Goal: Information Seeking & Learning: Learn about a topic

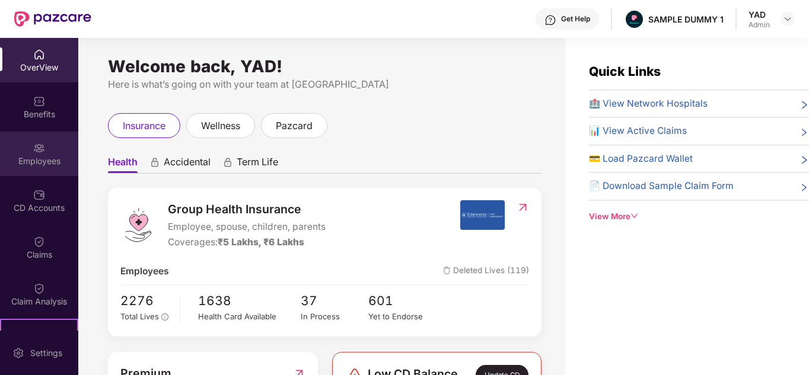
click at [44, 139] on div "Employees" at bounding box center [39, 154] width 78 height 44
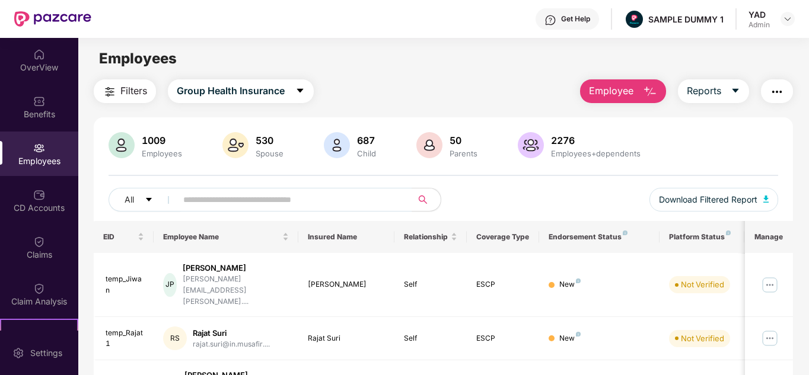
click at [569, 16] on div "Get Help" at bounding box center [575, 18] width 29 height 9
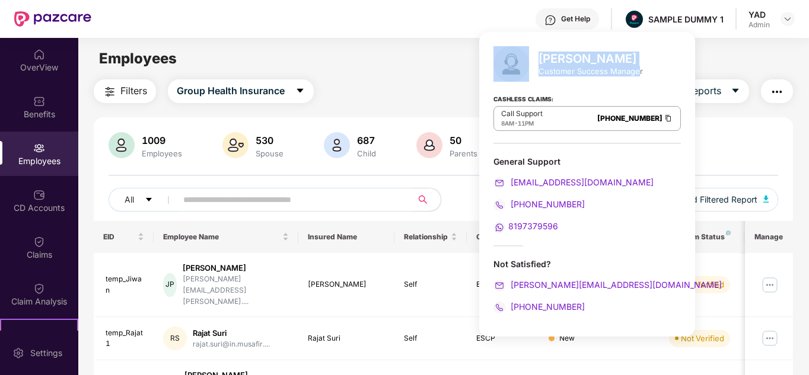
drag, startPoint x: 535, startPoint y: 69, endPoint x: 640, endPoint y: 74, distance: 105.0
click at [640, 74] on div "[PERSON_NAME] Customer Success Manager" at bounding box center [586, 64] width 187 height 36
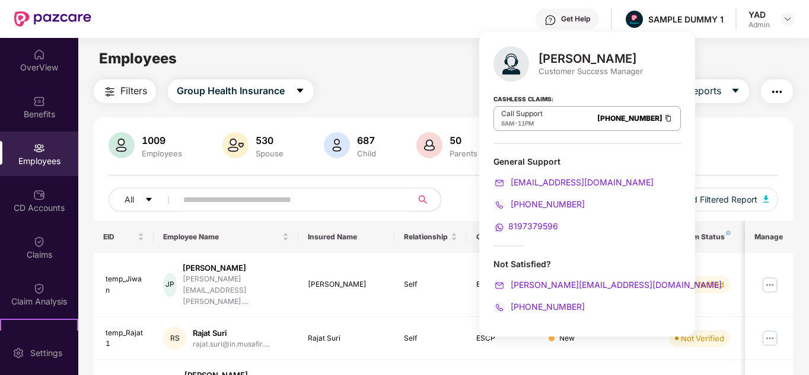
click at [639, 82] on div "[PERSON_NAME] Customer Success Manager Cashless Claims: Call Support 8AM - 11PM…" at bounding box center [587, 184] width 216 height 305
click at [379, 81] on div "Filters Group Health Insurance Employee Reports" at bounding box center [444, 91] width 700 height 24
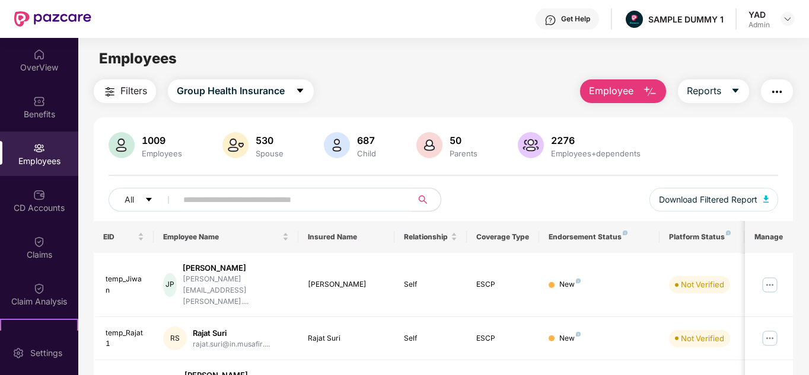
click at [647, 94] on img "button" at bounding box center [650, 92] width 14 height 14
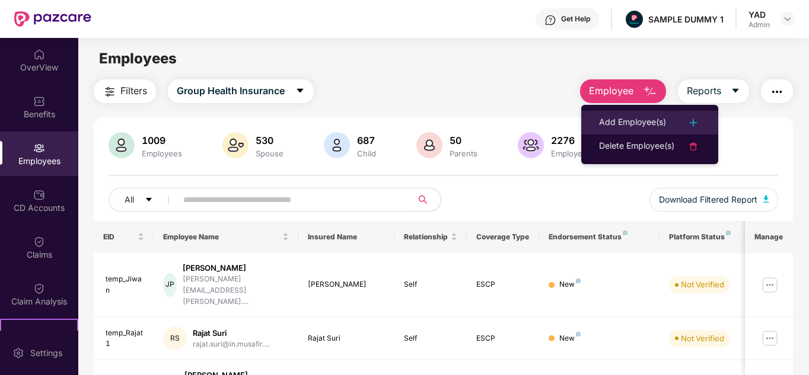
click at [629, 117] on div "Add Employee(s)" at bounding box center [632, 123] width 67 height 14
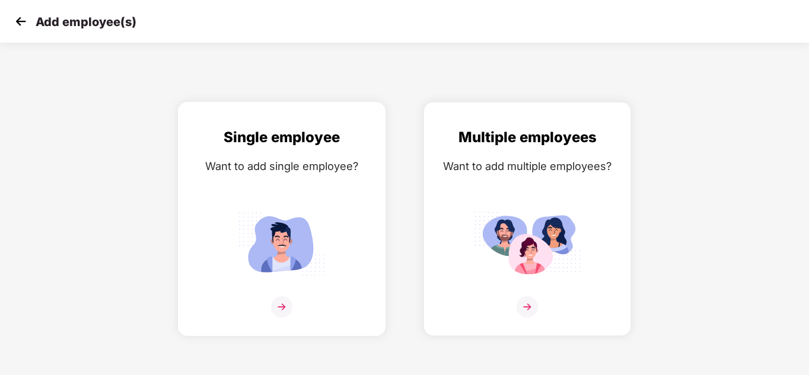
click at [262, 236] on img at bounding box center [281, 244] width 107 height 74
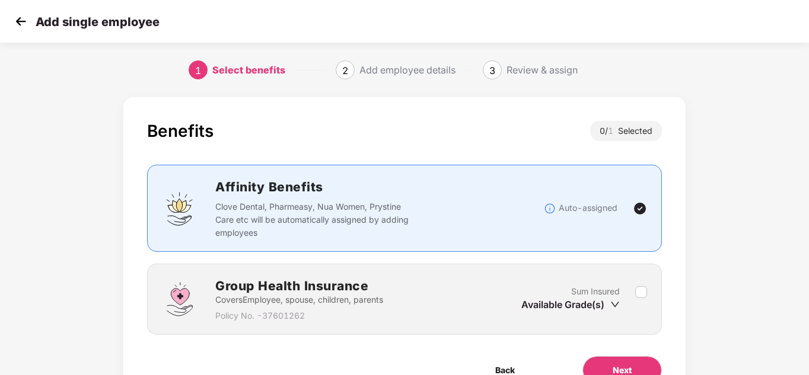
scroll to position [63, 0]
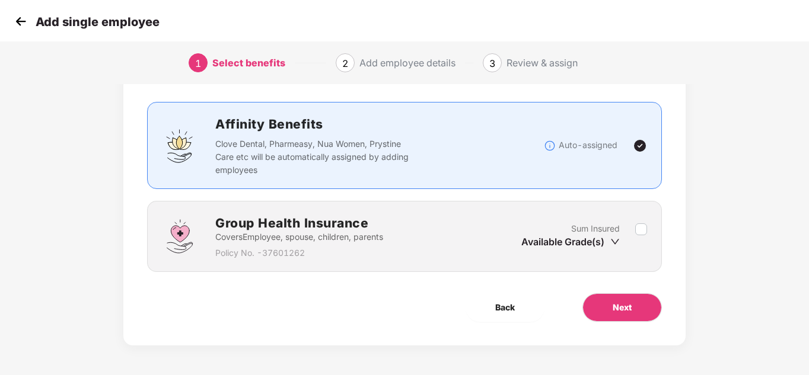
click at [643, 216] on div "Group Health Insurance Covers Employee, spouse, children, parents Policy No. - …" at bounding box center [404, 236] width 484 height 46
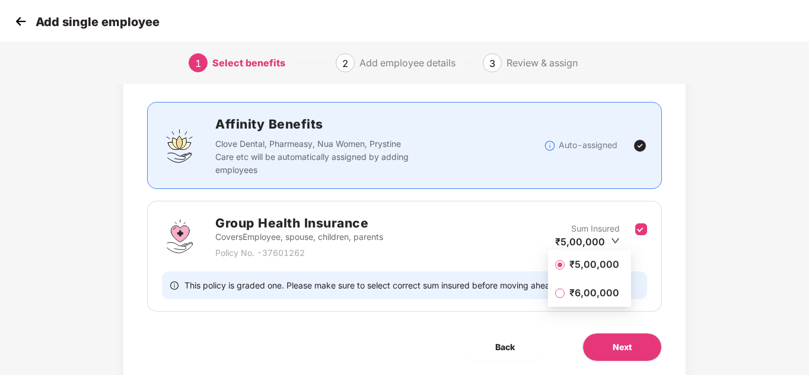
click at [594, 269] on span "₹5,00,000" at bounding box center [593, 264] width 59 height 13
click at [632, 349] on button "Next" at bounding box center [621, 347] width 79 height 28
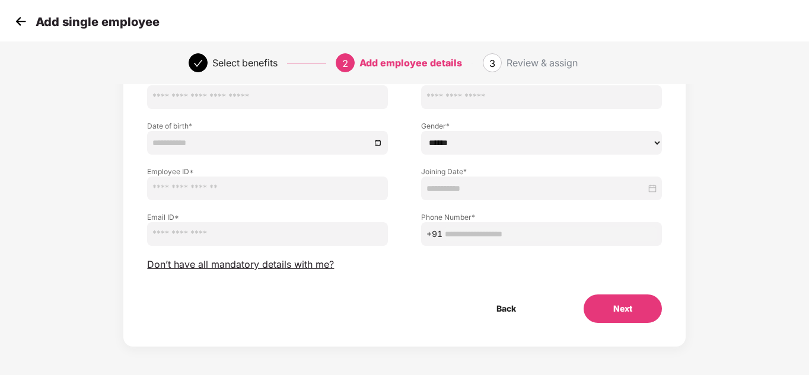
scroll to position [0, 0]
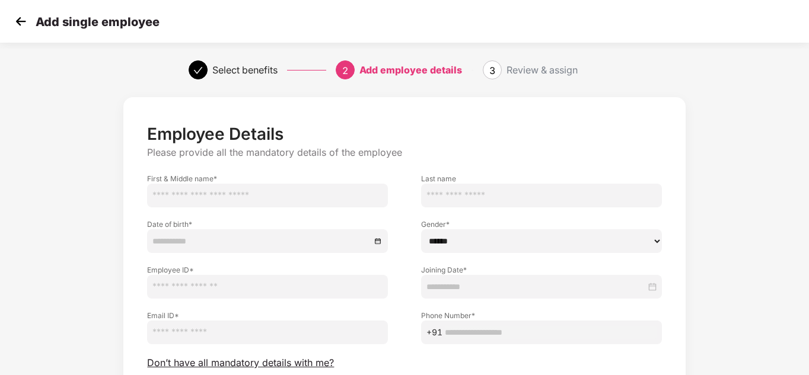
click at [17, 29] on img at bounding box center [21, 21] width 18 height 18
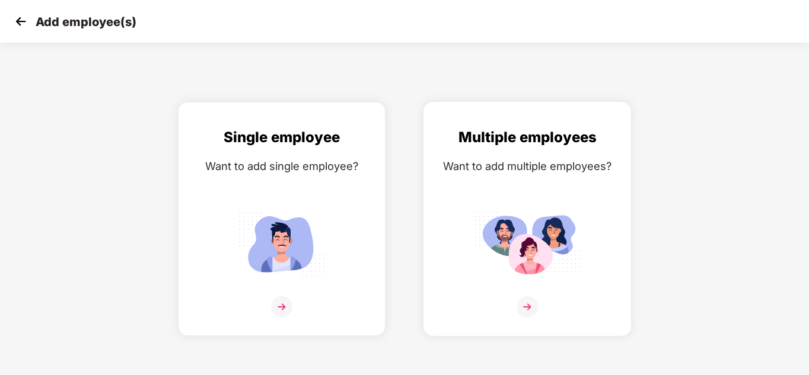
click at [522, 185] on div "Multiple employees Want to add multiple employees?" at bounding box center [527, 229] width 183 height 206
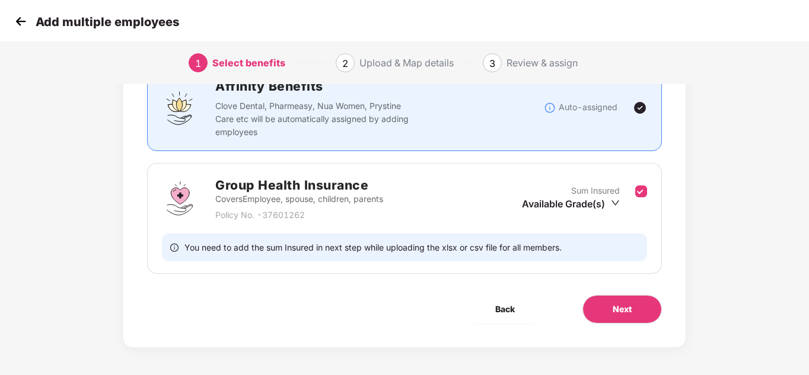
scroll to position [101, 0]
click at [620, 319] on button "Next" at bounding box center [621, 309] width 79 height 28
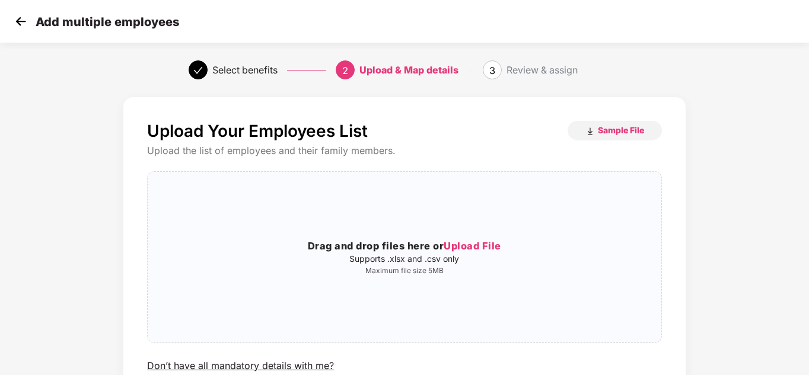
click at [14, 21] on img at bounding box center [21, 21] width 18 height 18
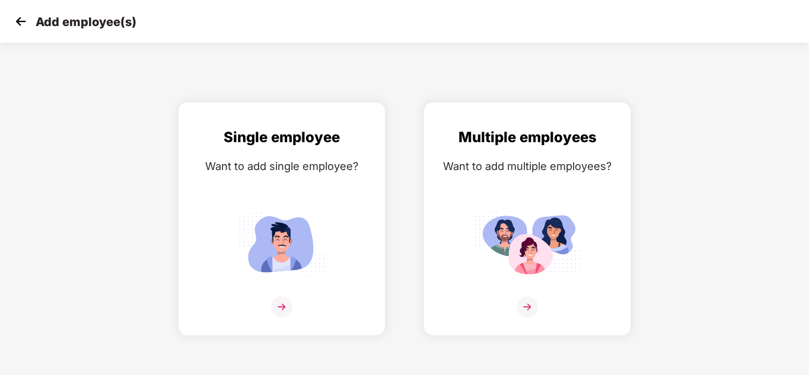
click at [20, 23] on img at bounding box center [21, 21] width 18 height 18
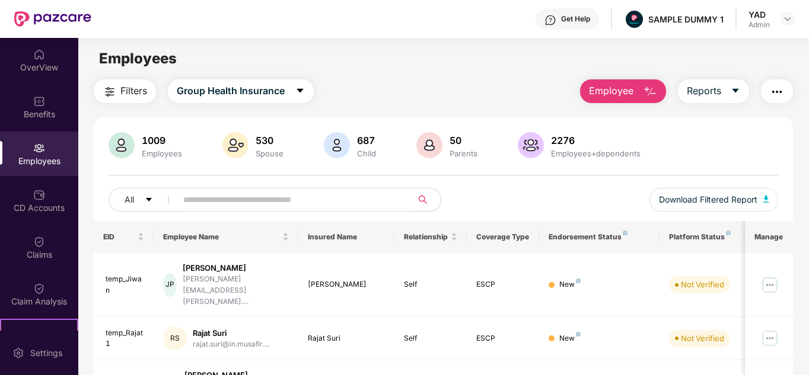
click at [572, 25] on div "Get Help" at bounding box center [566, 18] width 63 height 21
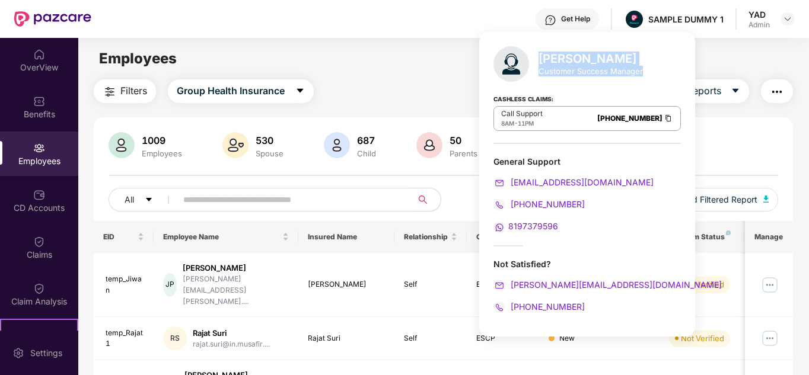
drag, startPoint x: 538, startPoint y: 59, endPoint x: 646, endPoint y: 78, distance: 109.5
click at [646, 78] on div "[PERSON_NAME] Customer Success Manager Cashless Claims: Call Support 8AM - 11PM…" at bounding box center [587, 184] width 216 height 305
click at [432, 78] on main "Employees Filters Group Health Insurance Employee Reports 1009 Employees 530 Sp…" at bounding box center [443, 225] width 730 height 375
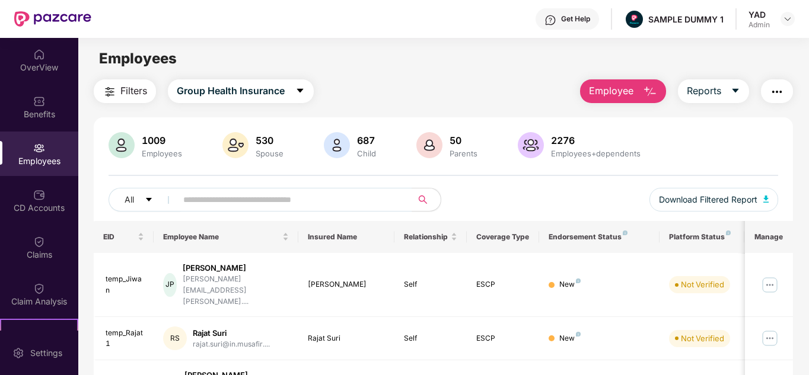
click at [638, 91] on button "Employee" at bounding box center [623, 91] width 86 height 24
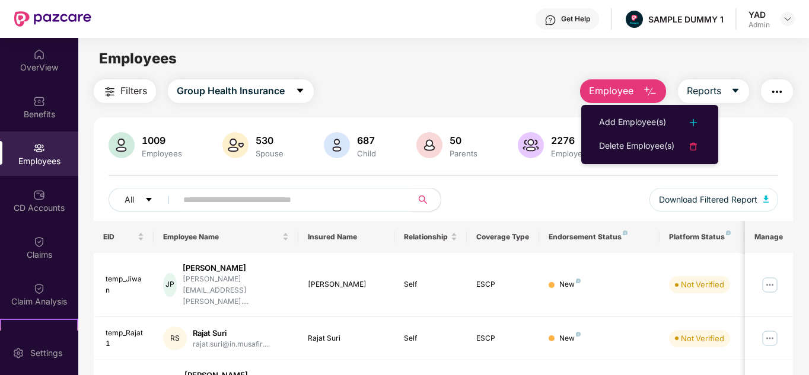
click at [529, 100] on div "Filters Group Health Insurance Employee Reports" at bounding box center [444, 91] width 700 height 24
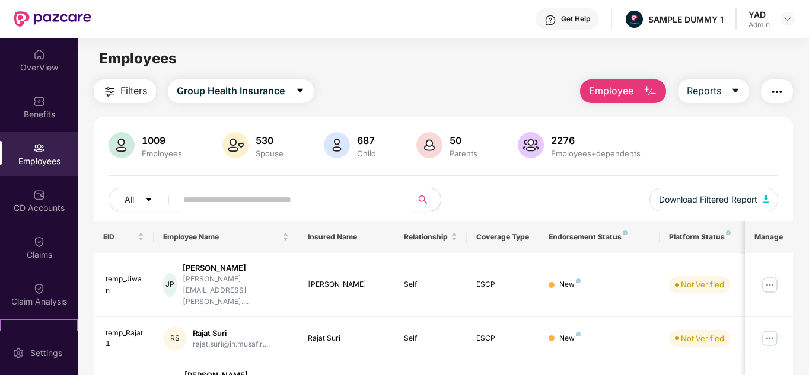
click at [598, 88] on span "Employee" at bounding box center [611, 91] width 44 height 15
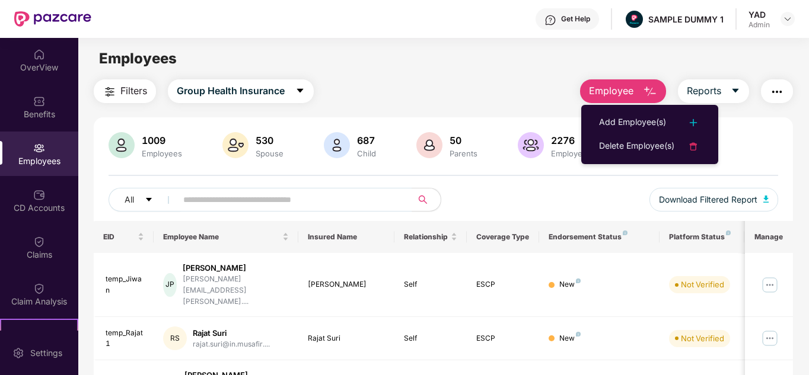
click at [450, 90] on div "Filters Group Health Insurance Employee Reports" at bounding box center [444, 91] width 700 height 24
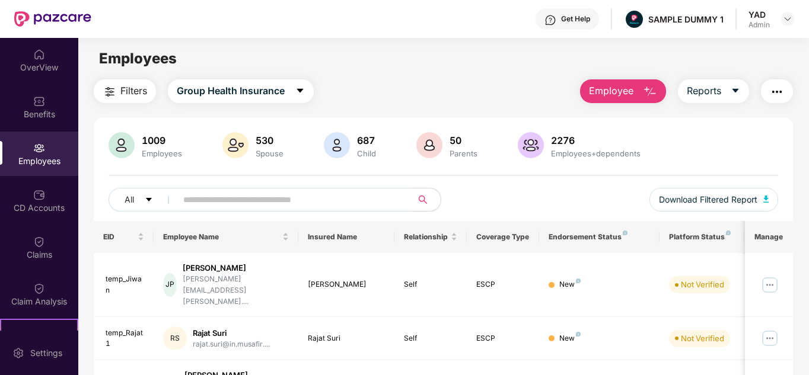
click at [609, 100] on button "Employee" at bounding box center [623, 91] width 86 height 24
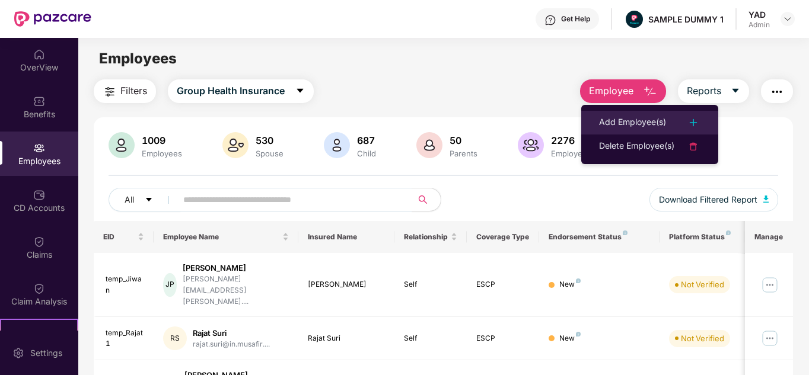
click at [607, 123] on div "Add Employee(s)" at bounding box center [632, 123] width 67 height 14
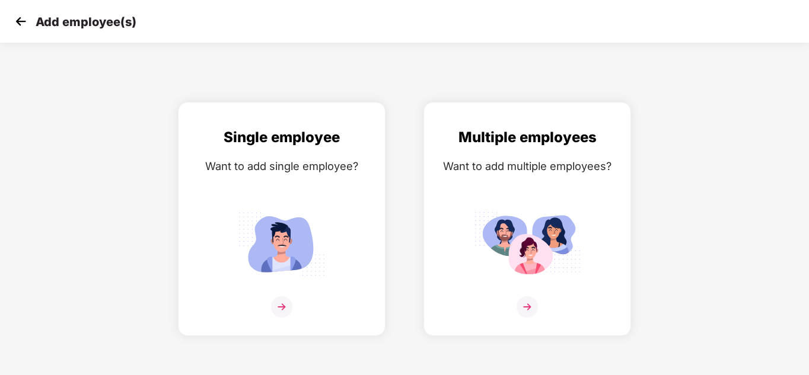
click at [22, 21] on img at bounding box center [21, 21] width 18 height 18
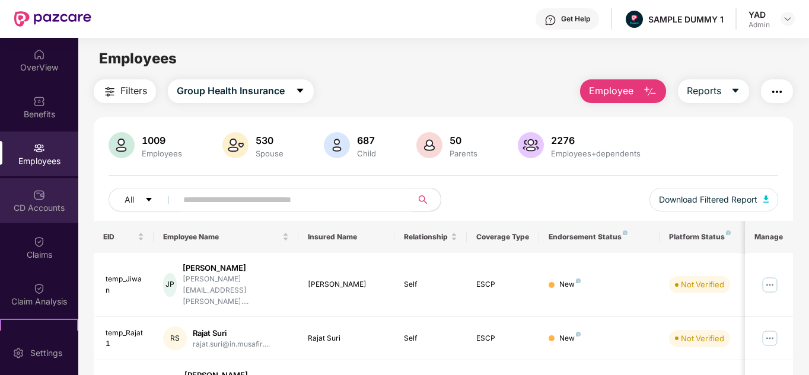
click at [9, 209] on div "CD Accounts" at bounding box center [39, 208] width 78 height 12
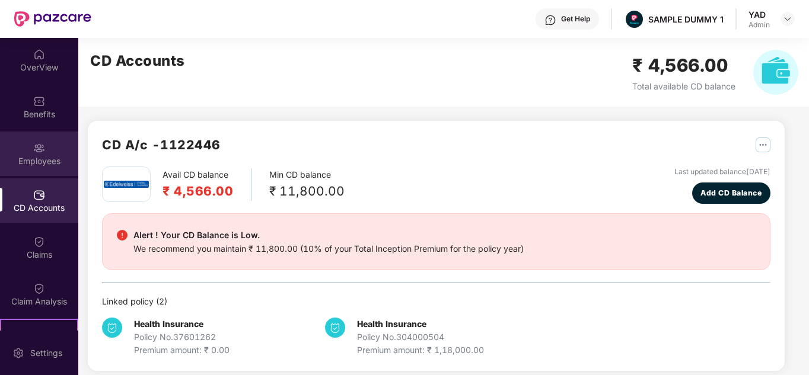
click at [20, 148] on div "Employees" at bounding box center [39, 154] width 78 height 44
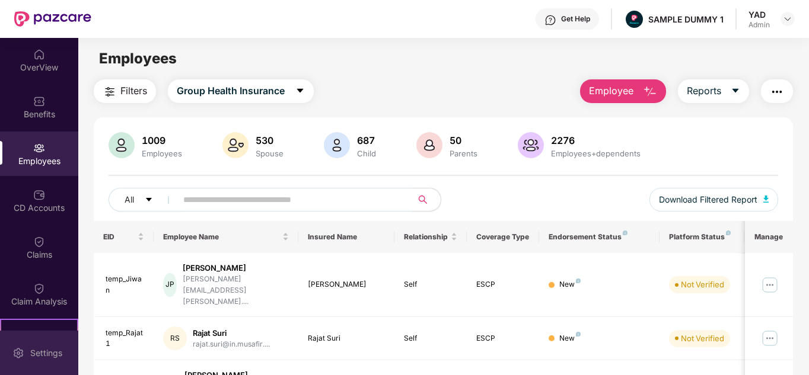
click at [3, 360] on div "Settings" at bounding box center [39, 353] width 78 height 44
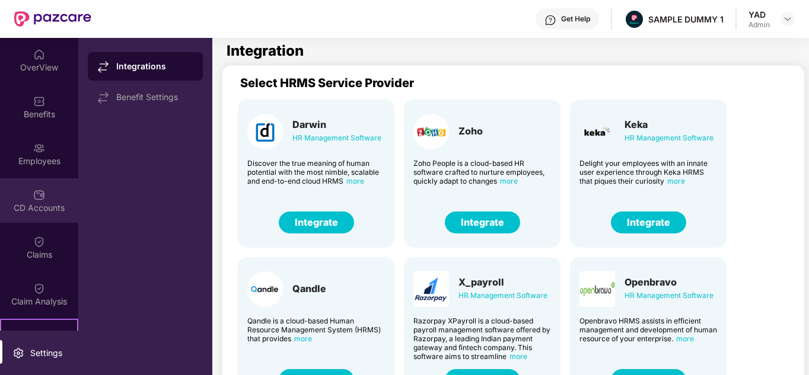
click at [15, 199] on div "CD Accounts" at bounding box center [39, 200] width 78 height 44
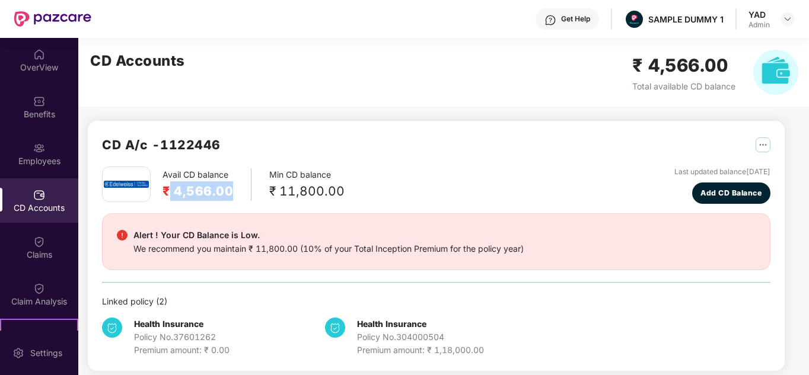
drag, startPoint x: 171, startPoint y: 189, endPoint x: 231, endPoint y: 195, distance: 60.2
click at [231, 195] on h2 "₹ 4,566.00" at bounding box center [197, 191] width 71 height 20
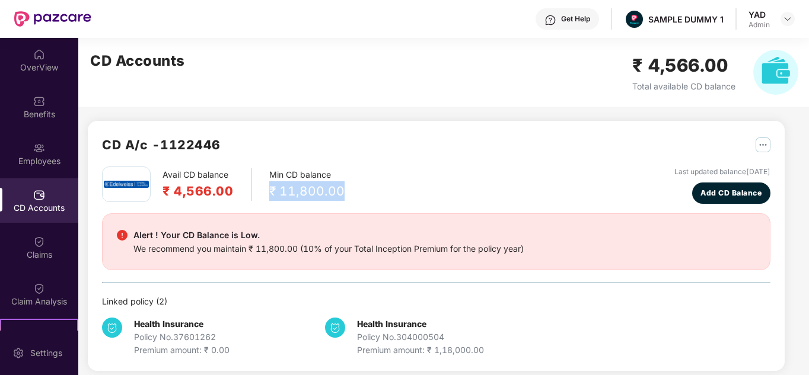
drag, startPoint x: 261, startPoint y: 191, endPoint x: 340, endPoint y: 188, distance: 78.9
click at [340, 188] on div "Avail CD balance ₹ 4,566.00 Min CD balance ₹ 11,800.00" at bounding box center [223, 185] width 243 height 36
click at [362, 187] on div "Avail CD balance ₹ 4,566.00 Min CD balance ₹ 11,800.00 Last updated balance 23 …" at bounding box center [436, 185] width 668 height 37
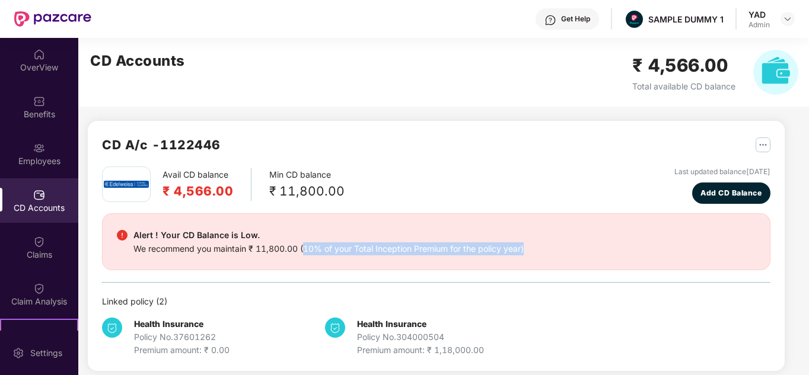
drag, startPoint x: 303, startPoint y: 249, endPoint x: 582, endPoint y: 266, distance: 279.8
click at [582, 266] on div "Alert ! Your CD Balance is Low. We recommend you maintain ₹ 11,800.00 (10% of y…" at bounding box center [436, 241] width 668 height 57
click at [577, 261] on div "Alert ! Your CD Balance is Low. We recommend you maintain ₹ 11,800.00 (10% of y…" at bounding box center [436, 241] width 668 height 57
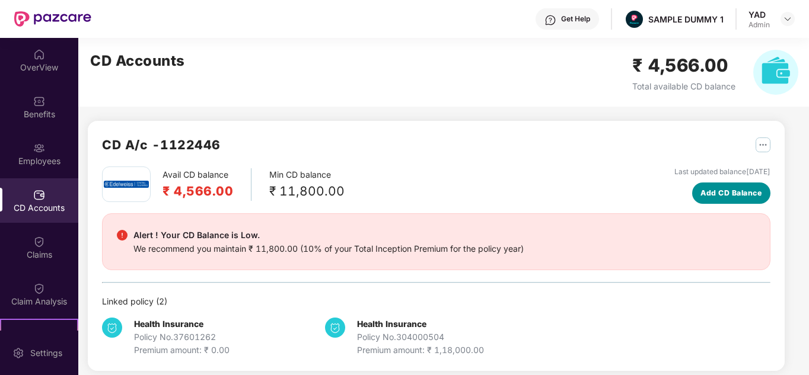
click at [745, 186] on button "Add CD Balance" at bounding box center [731, 193] width 79 height 21
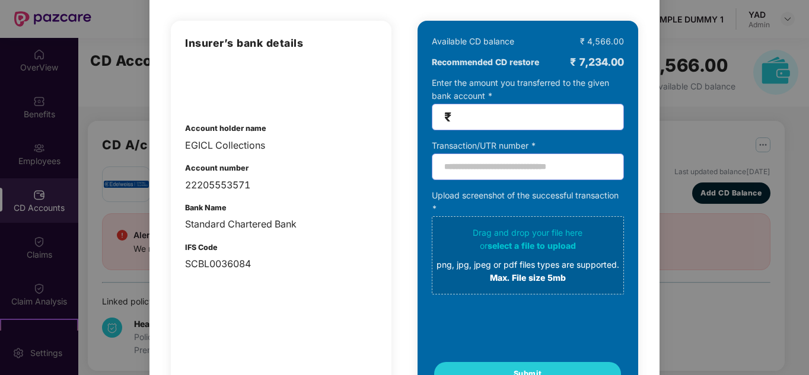
scroll to position [86, 0]
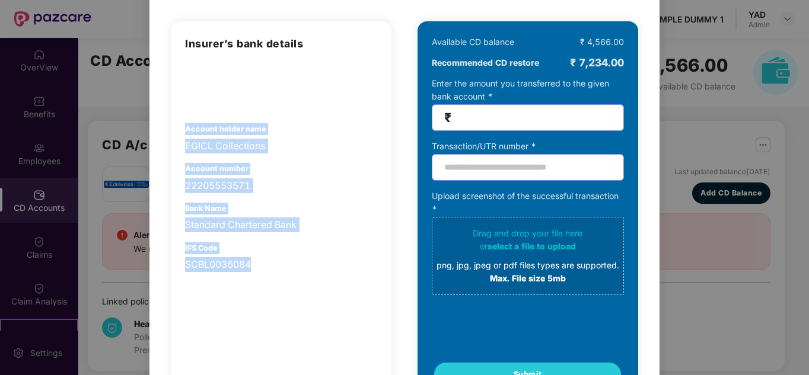
drag, startPoint x: 172, startPoint y: 120, endPoint x: 300, endPoint y: 266, distance: 193.7
click at [300, 266] on div "Insurer’s bank details Account holder name EGICL Collections Account number 222…" at bounding box center [281, 210] width 221 height 379
click at [327, 127] on div "Account holder name EGICL Collections" at bounding box center [281, 138] width 192 height 30
drag, startPoint x: 184, startPoint y: 129, endPoint x: 295, endPoint y: 257, distance: 168.9
click at [295, 257] on div "Insurer’s bank details Account holder name EGICL Collections Account number 222…" at bounding box center [281, 154] width 192 height 237
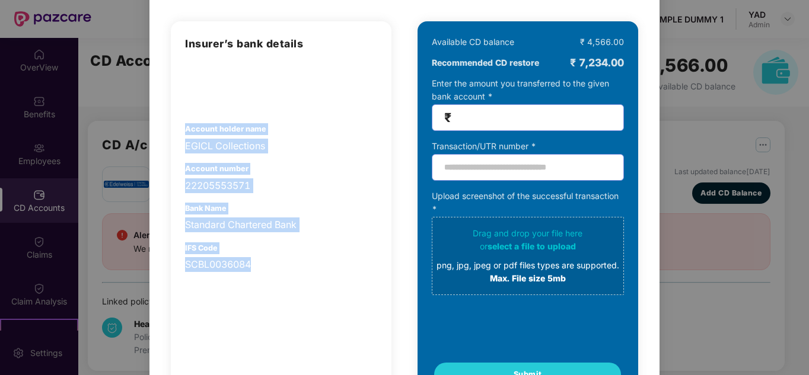
click at [329, 158] on div "Insurer’s bank details Account holder name EGICL Collections Account number 222…" at bounding box center [281, 154] width 192 height 237
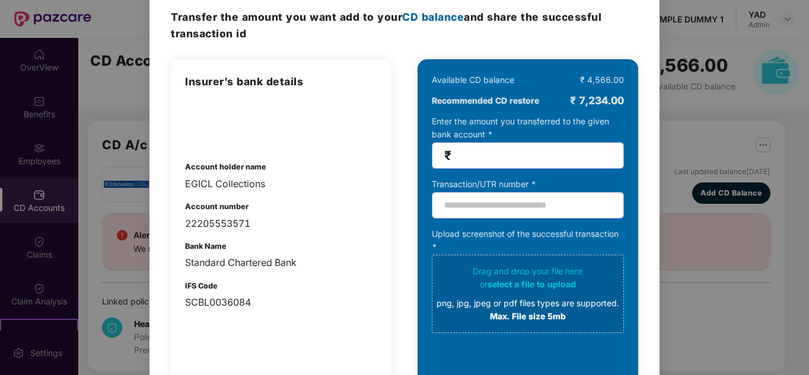
scroll to position [0, 0]
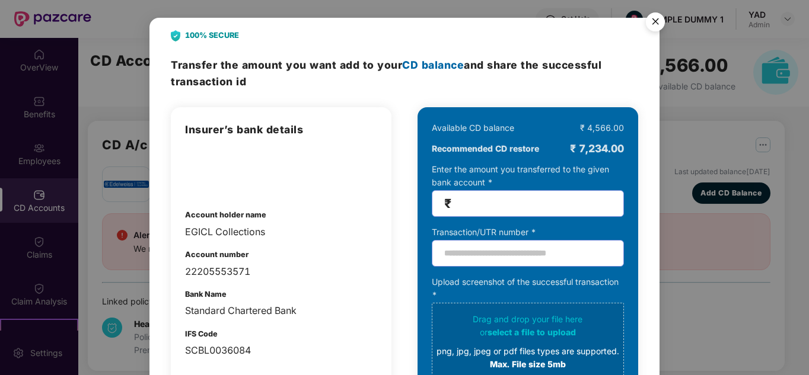
click at [652, 26] on img "Close" at bounding box center [655, 23] width 33 height 33
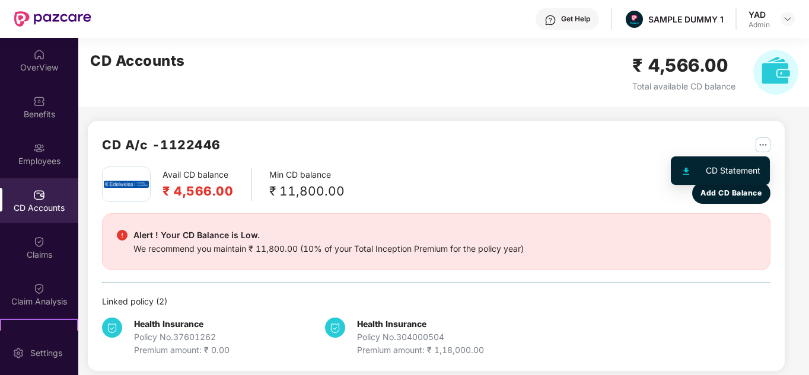
click at [764, 148] on img "button" at bounding box center [762, 145] width 15 height 15
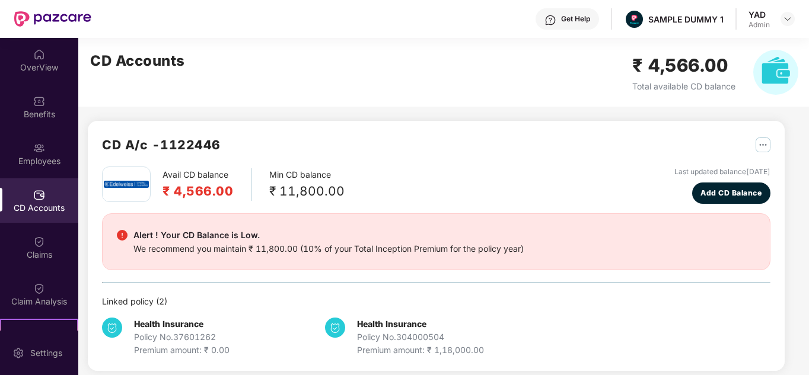
click at [493, 208] on div "Avail CD balance ₹ 4,566.00 Min CD balance ₹ 11,800.00 Last updated balance 23 …" at bounding box center [436, 262] width 668 height 190
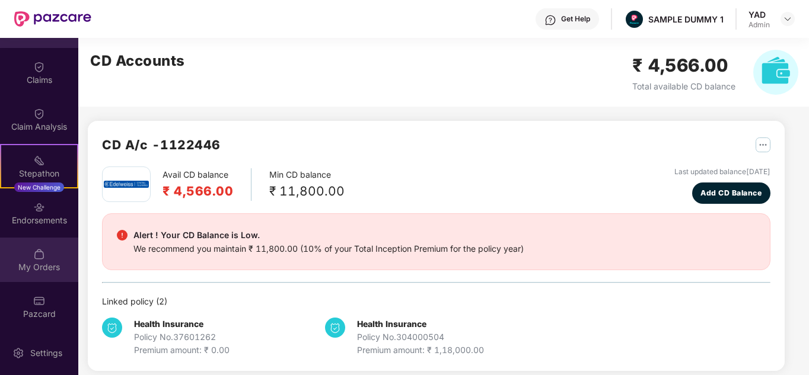
scroll to position [176, 0]
click at [8, 255] on div "My Orders" at bounding box center [39, 259] width 78 height 44
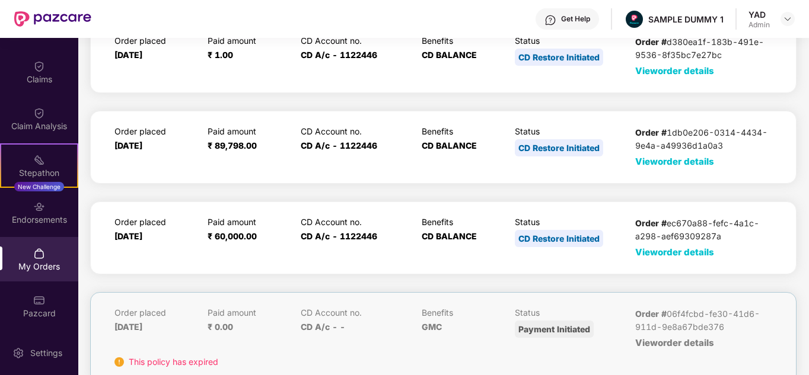
scroll to position [66, 0]
click at [643, 161] on span "View order details" at bounding box center [674, 162] width 79 height 11
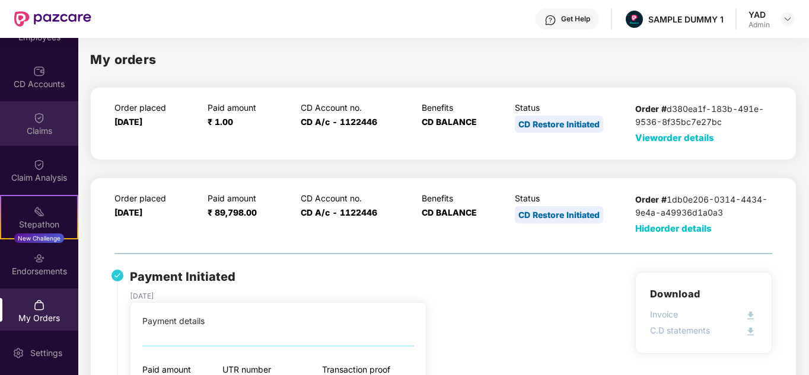
scroll to position [123, 0]
click at [48, 132] on div "Claims" at bounding box center [39, 132] width 78 height 12
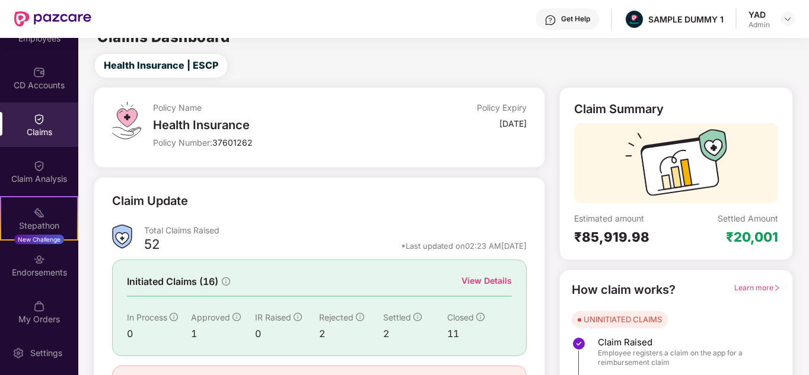
scroll to position [16, 0]
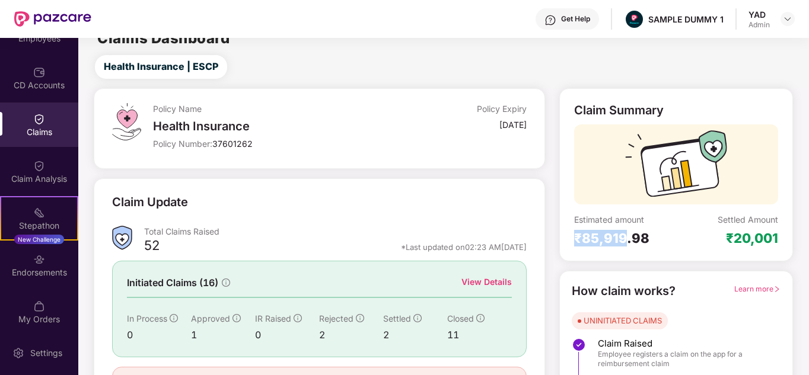
drag, startPoint x: 574, startPoint y: 227, endPoint x: 623, endPoint y: 234, distance: 49.7
click at [623, 234] on div "Estimated amount ₹85,919.98" at bounding box center [625, 230] width 102 height 33
click at [653, 229] on div "Estimated amount ₹85,919.98" at bounding box center [625, 230] width 102 height 33
drag, startPoint x: 694, startPoint y: 235, endPoint x: 805, endPoint y: 232, distance: 110.3
click at [805, 232] on div "Policy Name Health Insurance Policy Number: 37601262 Policy Expiry 30 Sept 2028…" at bounding box center [443, 268] width 744 height 360
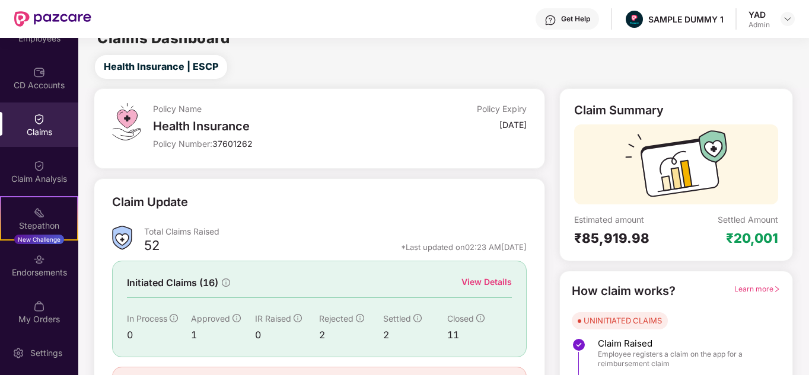
click at [394, 224] on div "Claim Update" at bounding box center [319, 209] width 414 height 33
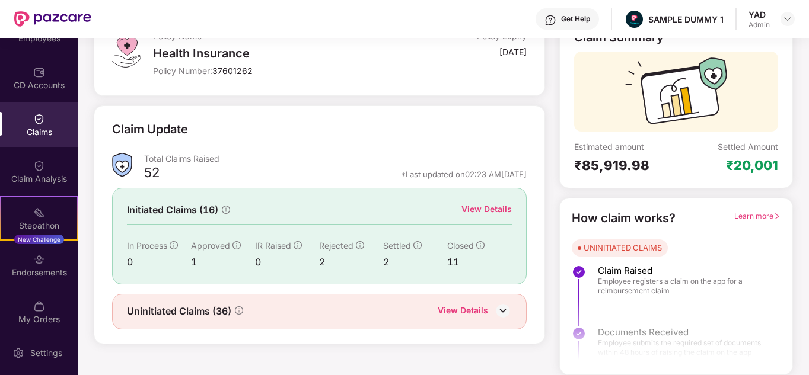
scroll to position [88, 0]
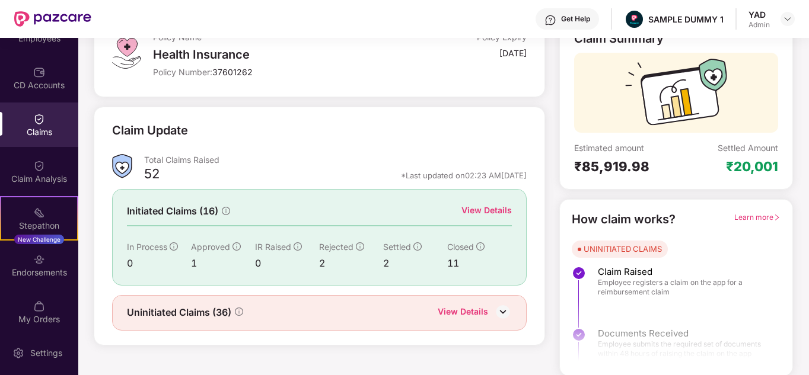
click at [476, 210] on div "View Details" at bounding box center [486, 210] width 50 height 13
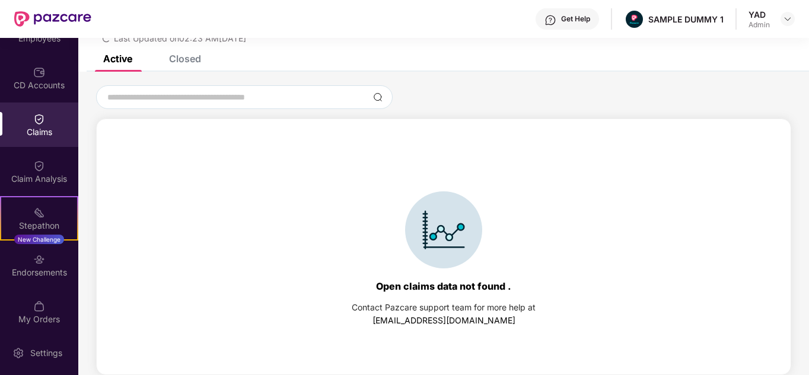
scroll to position [51, 0]
click at [173, 59] on div "Closed" at bounding box center [185, 59] width 32 height 12
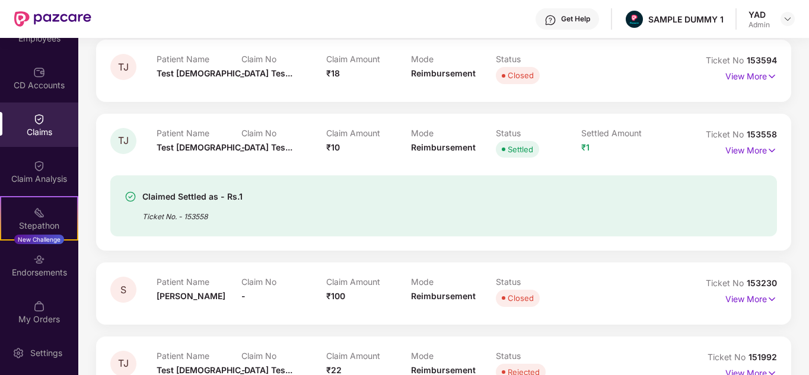
scroll to position [203, 0]
click at [742, 151] on p "View More" at bounding box center [751, 149] width 52 height 16
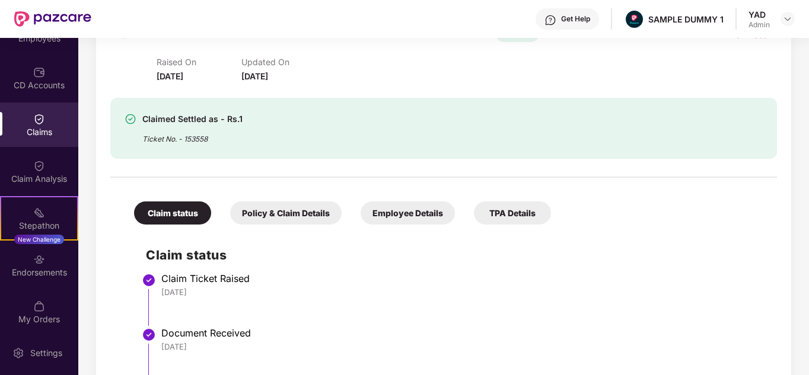
scroll to position [222, 0]
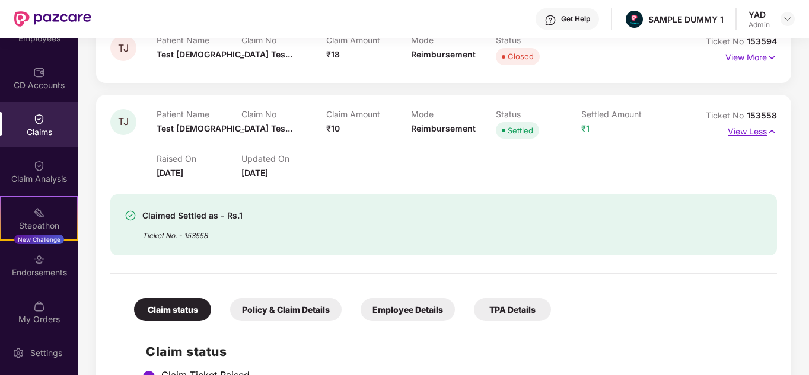
click at [767, 133] on img at bounding box center [772, 131] width 10 height 13
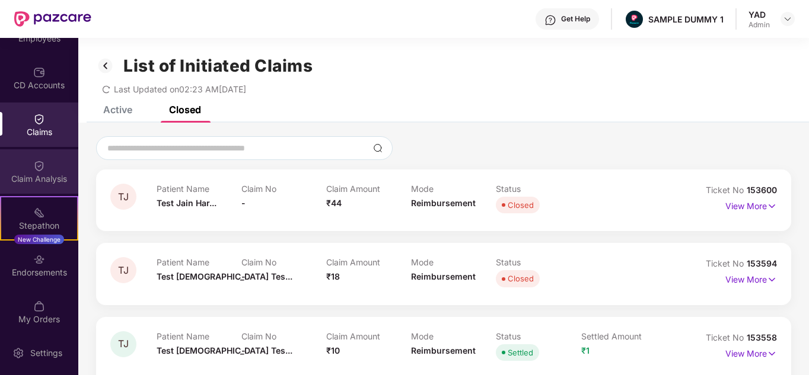
scroll to position [18, 0]
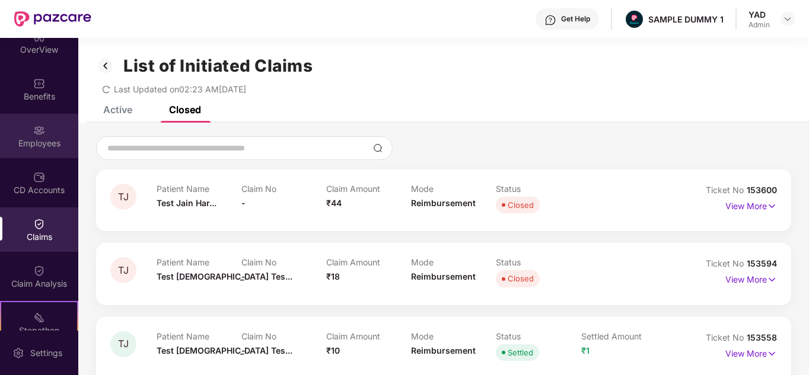
click at [36, 126] on img at bounding box center [39, 131] width 12 height 12
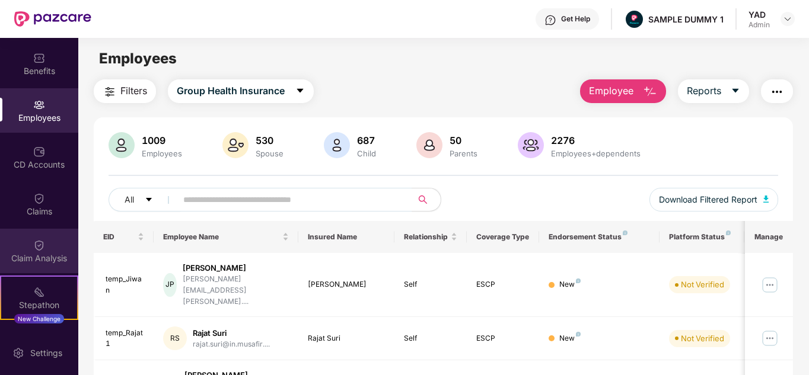
click at [12, 259] on div "Claim Analysis" at bounding box center [39, 259] width 78 height 12
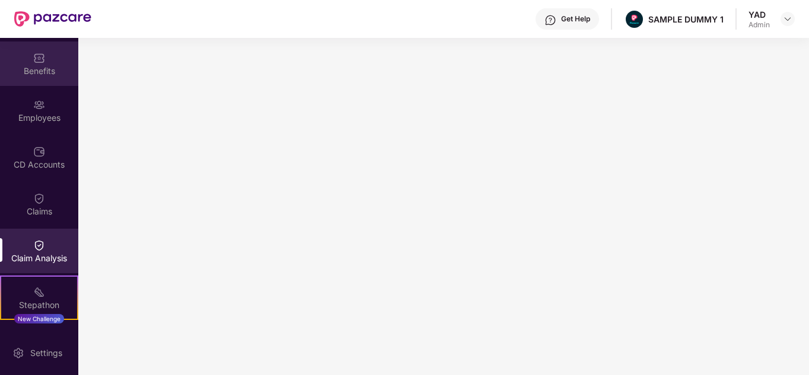
click at [19, 68] on div "Benefits" at bounding box center [39, 71] width 78 height 12
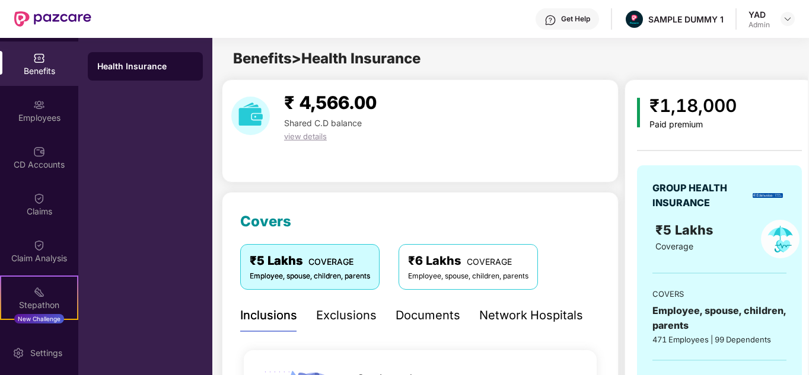
scroll to position [155, 0]
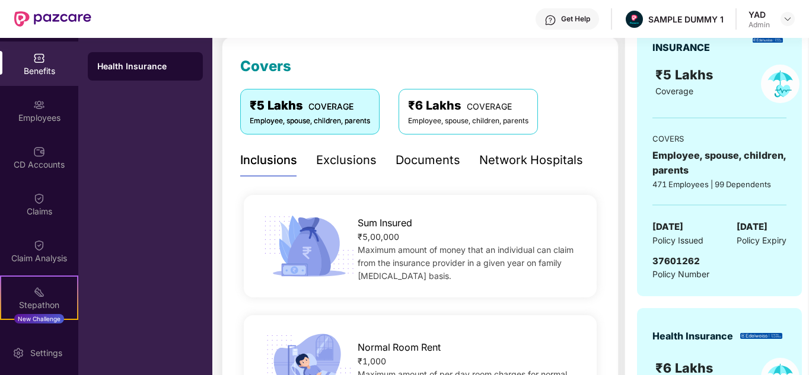
click at [525, 158] on div "Network Hospitals" at bounding box center [531, 160] width 104 height 18
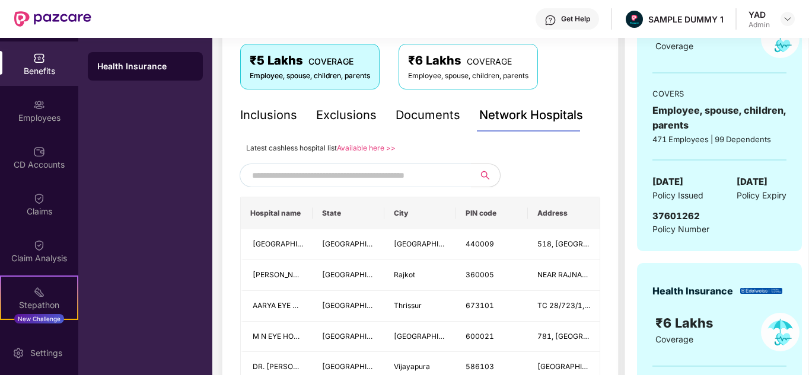
scroll to position [200, 0]
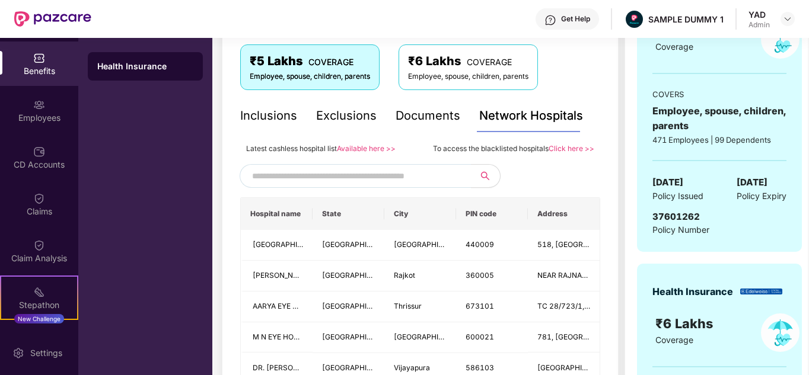
click at [349, 180] on input "text" at bounding box center [353, 176] width 203 height 18
type input "******"
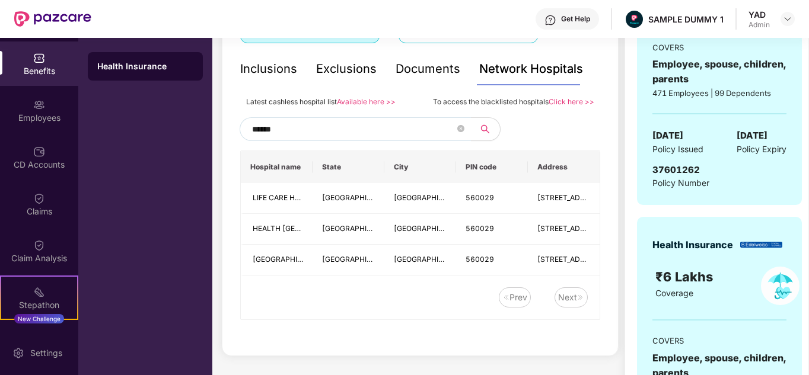
scroll to position [246, 0]
click at [461, 132] on icon "close-circle" at bounding box center [460, 129] width 7 height 7
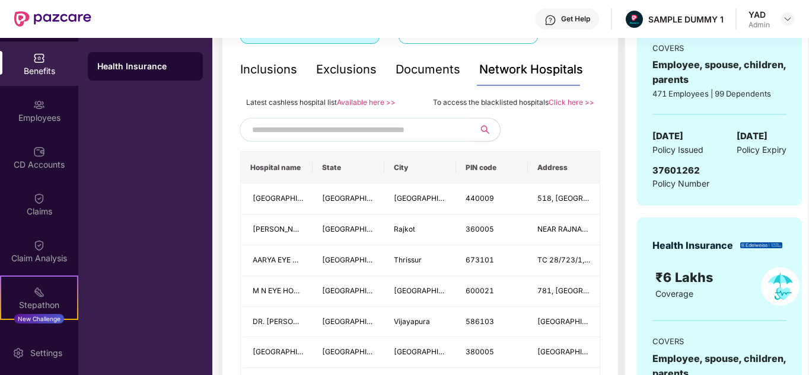
scroll to position [0, 0]
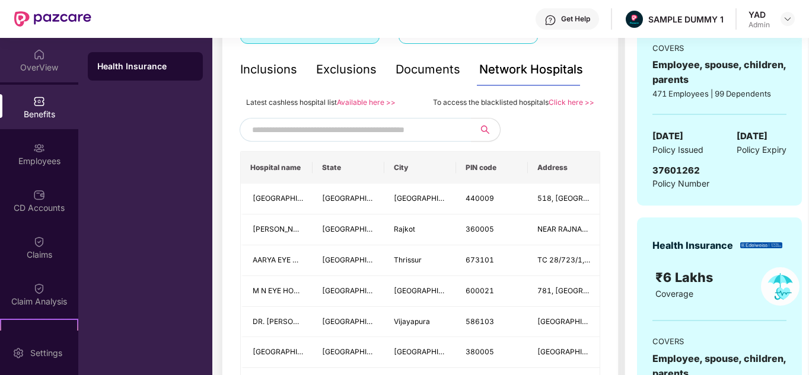
click at [42, 67] on div "OverView" at bounding box center [39, 68] width 78 height 12
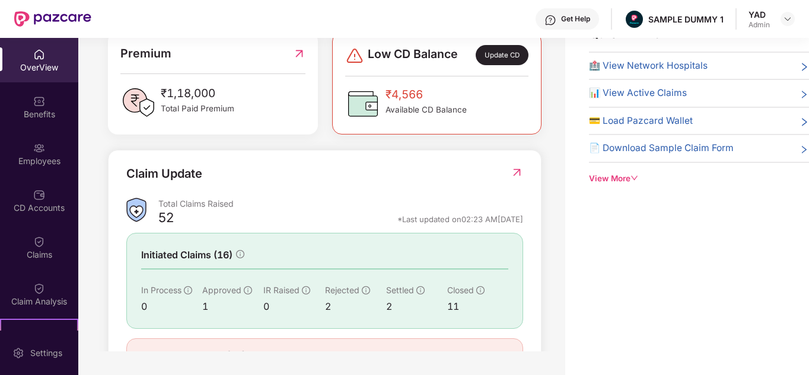
scroll to position [353, 0]
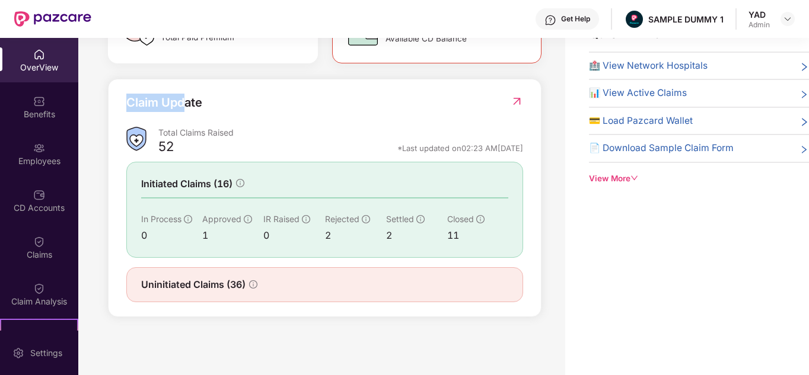
drag, startPoint x: 129, startPoint y: 97, endPoint x: 183, endPoint y: 104, distance: 55.0
click at [183, 104] on div "Claim Update" at bounding box center [164, 103] width 76 height 18
drag, startPoint x: 132, startPoint y: 284, endPoint x: 283, endPoint y: 299, distance: 151.4
click at [283, 299] on div "Uninitiated Claims (36)" at bounding box center [324, 284] width 397 height 35
click at [266, 291] on div "Uninitiated Claims (36)" at bounding box center [324, 284] width 367 height 15
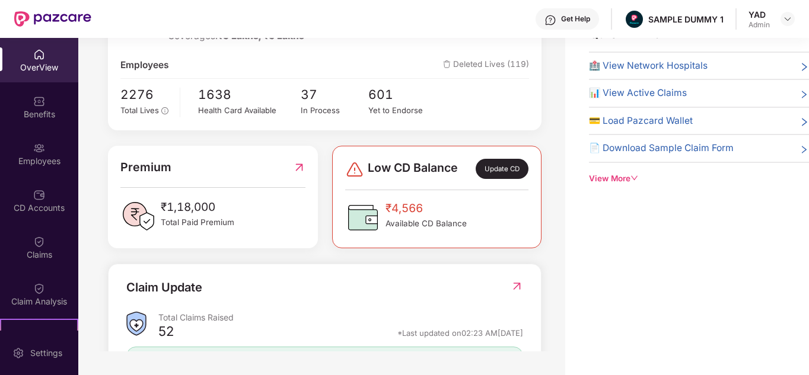
scroll to position [168, 0]
click at [18, 100] on div "Benefits" at bounding box center [39, 107] width 78 height 44
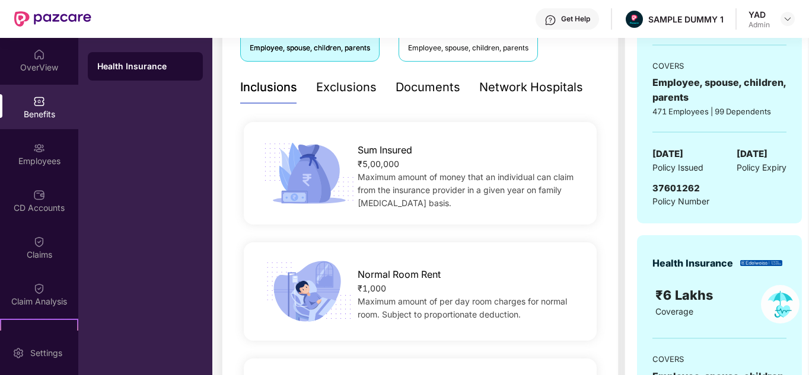
scroll to position [228, 0]
click at [430, 98] on div "Documents" at bounding box center [427, 87] width 65 height 33
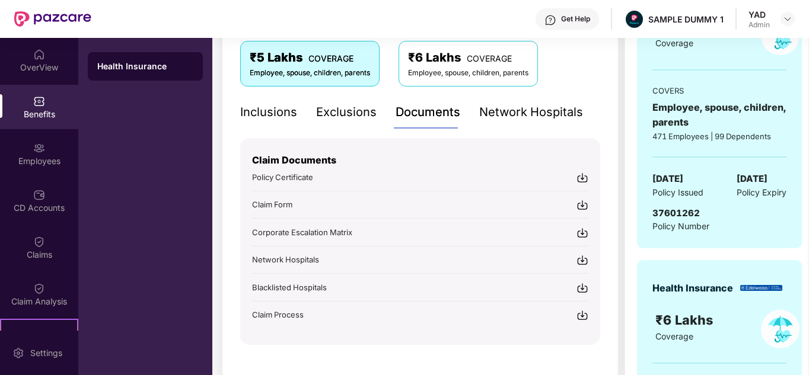
scroll to position [203, 0]
click at [267, 114] on div "Inclusions" at bounding box center [268, 112] width 57 height 18
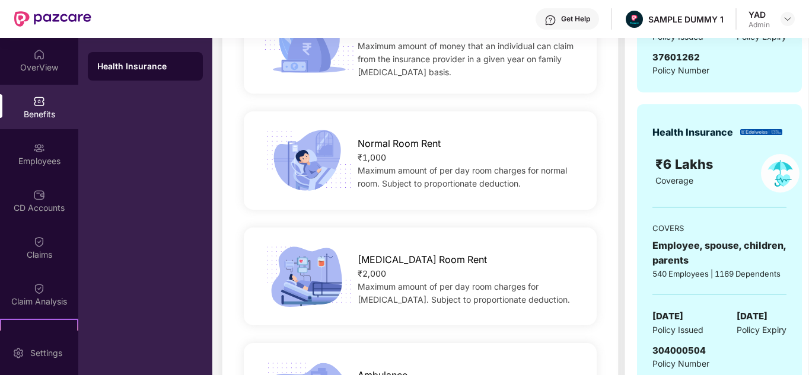
scroll to position [106, 0]
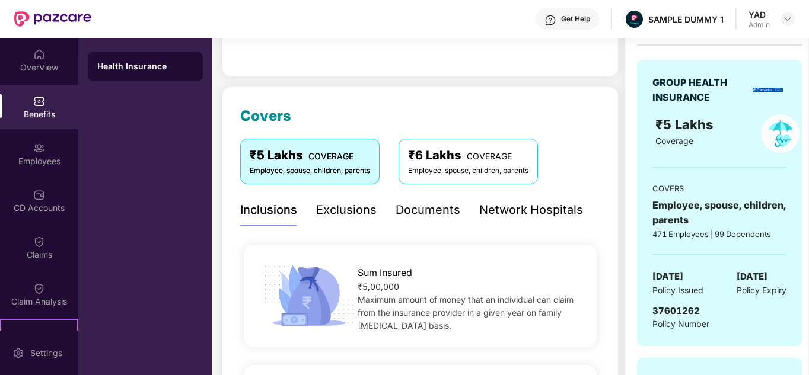
click at [327, 208] on div "Exclusions" at bounding box center [346, 210] width 60 height 18
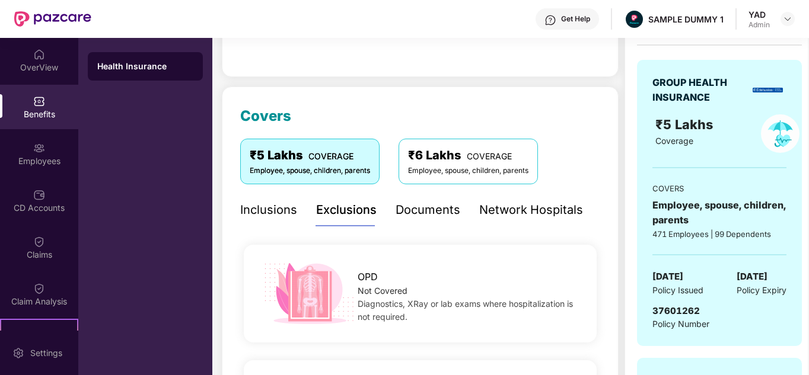
click at [422, 204] on div "Documents" at bounding box center [427, 210] width 65 height 18
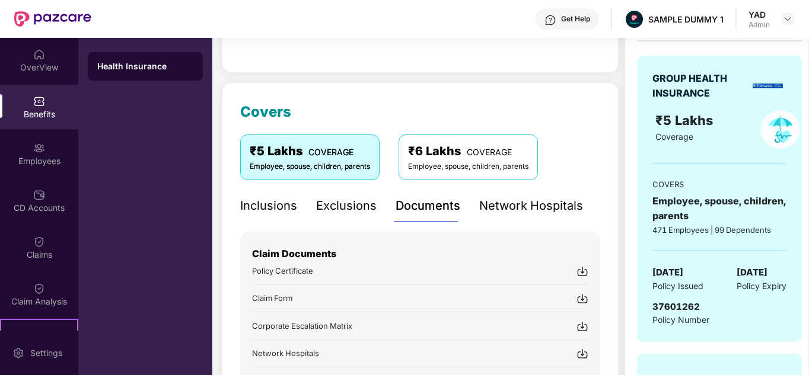
scroll to position [101, 0]
